Goal: Information Seeking & Learning: Learn about a topic

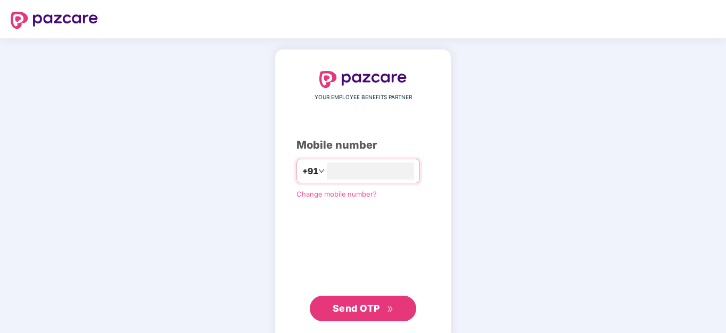
type input "**********"
click at [346, 304] on span "Send OTP" at bounding box center [356, 307] width 47 height 11
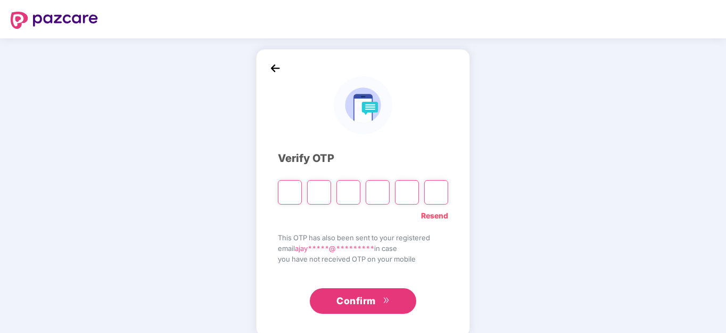
type input "*"
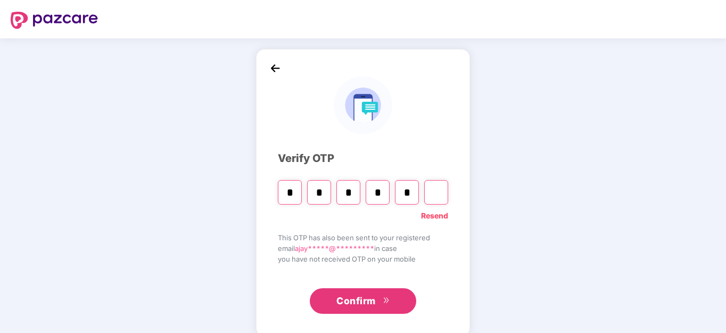
type input "*"
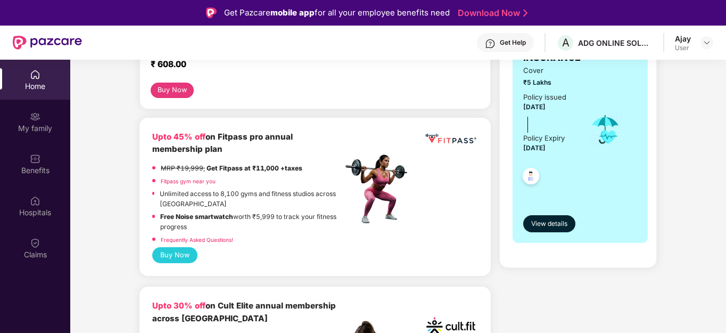
scroll to position [213, 0]
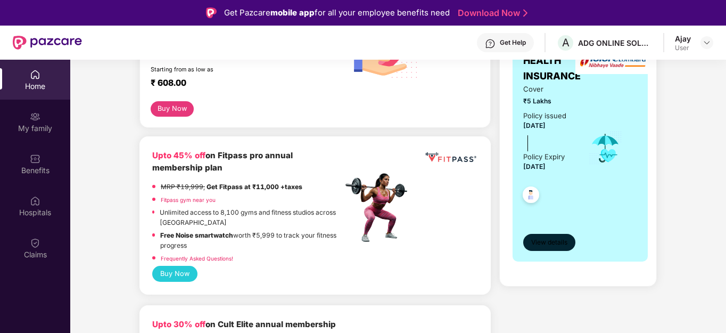
click at [543, 238] on span "View details" at bounding box center [549, 242] width 36 height 10
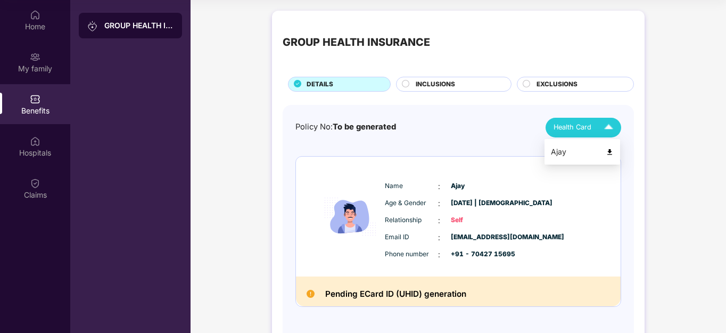
click at [573, 126] on span "Health Card" at bounding box center [573, 127] width 38 height 11
click at [607, 127] on img at bounding box center [609, 127] width 19 height 19
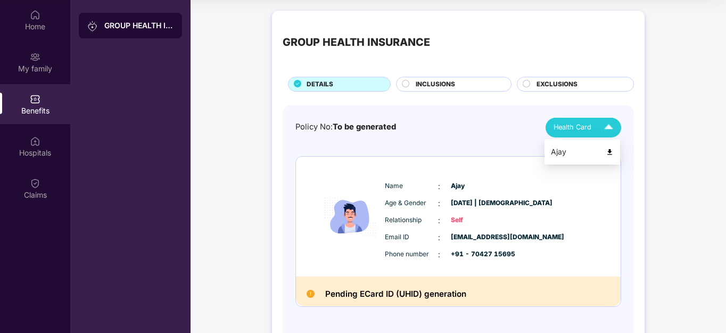
click at [610, 149] on img at bounding box center [610, 152] width 8 height 8
click at [610, 149] on div "Policy No: To be generated Health Card Name : [PERSON_NAME] Age & Gender : [DAT…" at bounding box center [458, 220] width 326 height 205
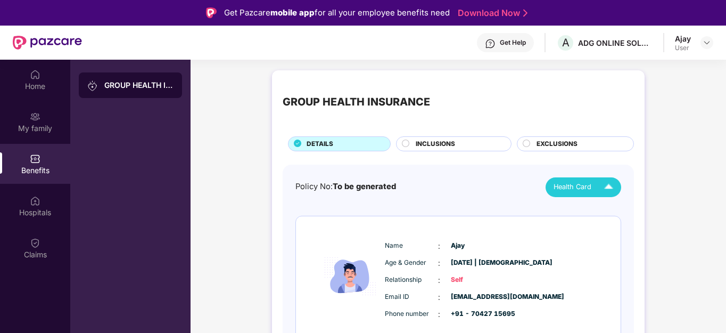
click at [317, 143] on span "DETAILS" at bounding box center [320, 144] width 27 height 10
click at [316, 140] on span "DETAILS" at bounding box center [320, 144] width 27 height 10
click at [431, 141] on span "INCLUSIONS" at bounding box center [435, 144] width 39 height 10
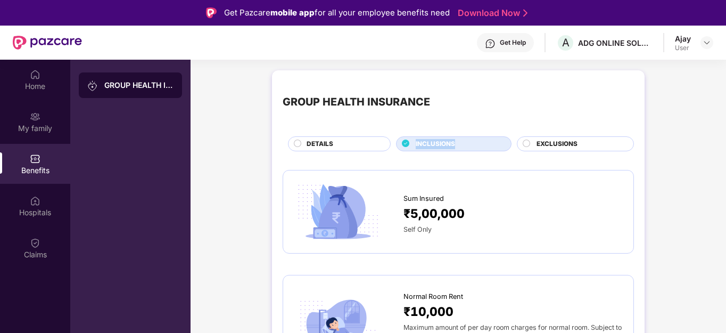
click at [544, 141] on span "EXCLUSIONS" at bounding box center [557, 144] width 41 height 10
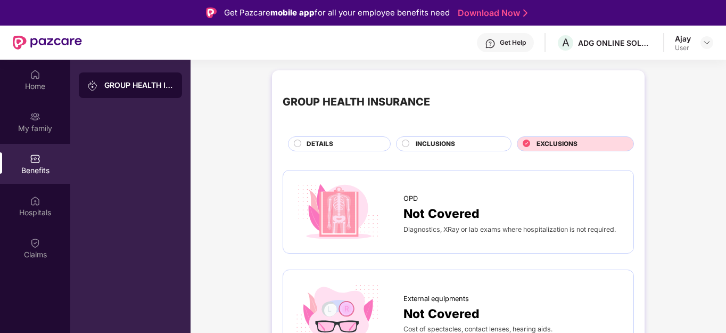
click at [544, 141] on span "EXCLUSIONS" at bounding box center [557, 144] width 41 height 10
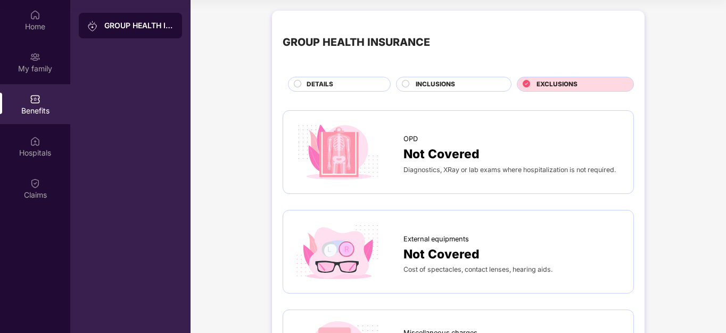
click at [313, 79] on span "DETAILS" at bounding box center [320, 84] width 27 height 10
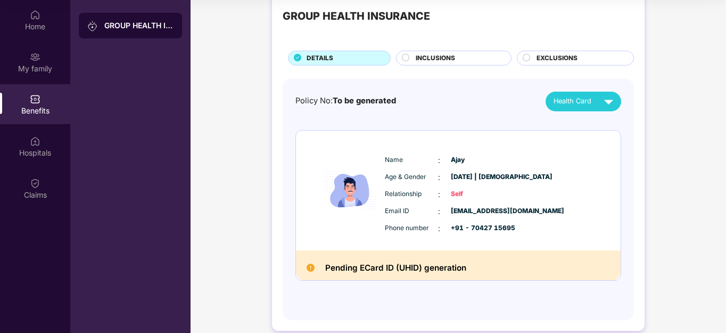
scroll to position [40, 0]
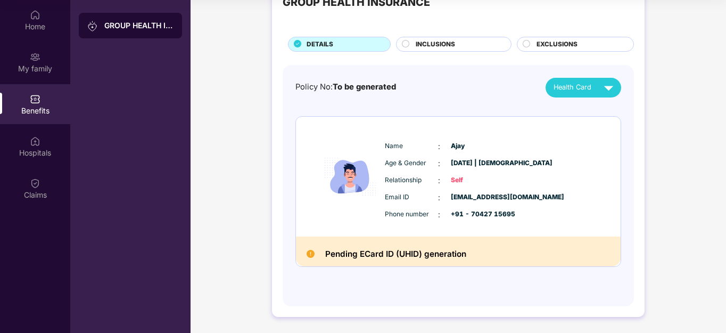
click at [423, 42] on span "INCLUSIONS" at bounding box center [435, 44] width 39 height 10
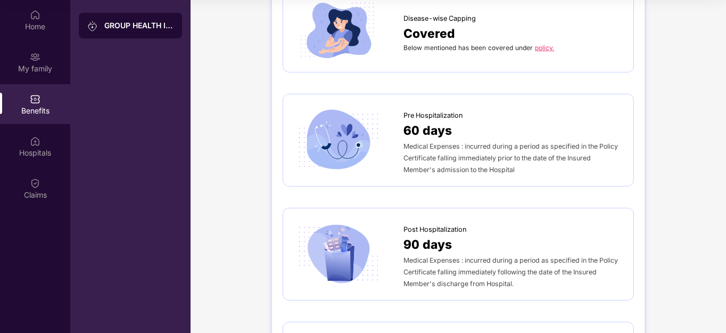
scroll to position [449, 0]
